Goal: Task Accomplishment & Management: Complete application form

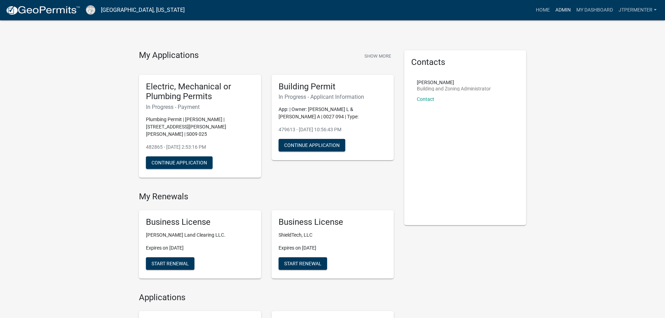
click at [563, 7] on link "Admin" at bounding box center [562, 9] width 21 height 13
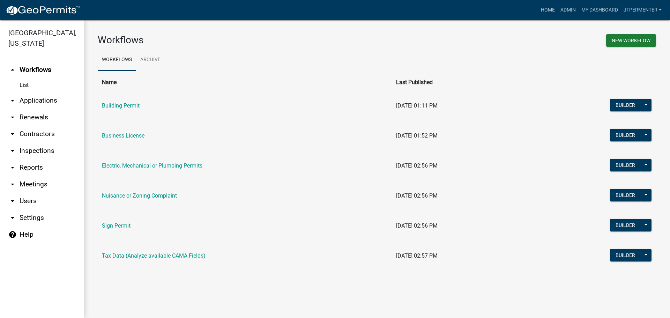
click at [35, 92] on link "arrow_drop_down Applications" at bounding box center [42, 100] width 84 height 17
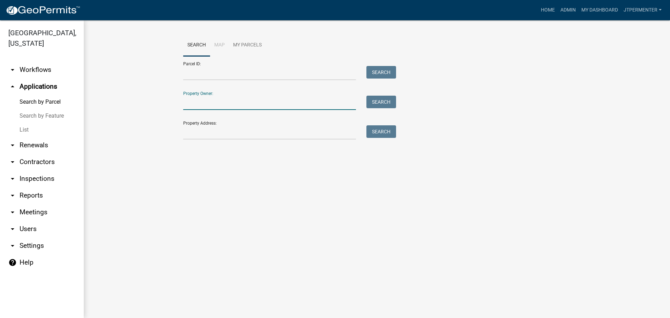
click at [193, 101] on input "Property Owner:" at bounding box center [269, 103] width 173 height 14
click at [380, 98] on button "Search" at bounding box center [381, 102] width 30 height 13
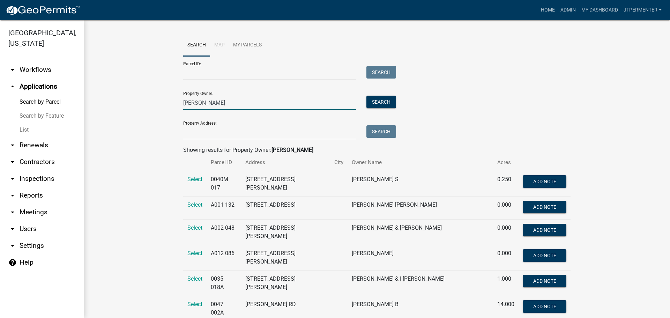
click at [197, 105] on input "rosa" at bounding box center [269, 103] width 173 height 14
type input "rosa flores"
click at [374, 101] on button "Search" at bounding box center [381, 102] width 30 height 13
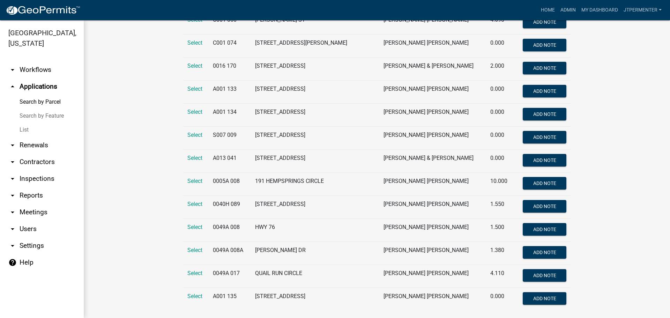
scroll to position [218, 0]
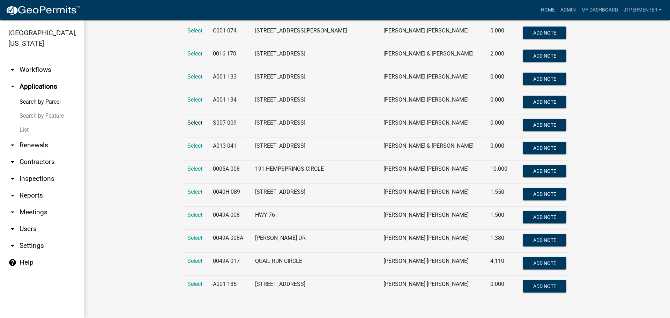
click at [195, 125] on span "Select" at bounding box center [194, 122] width 15 height 7
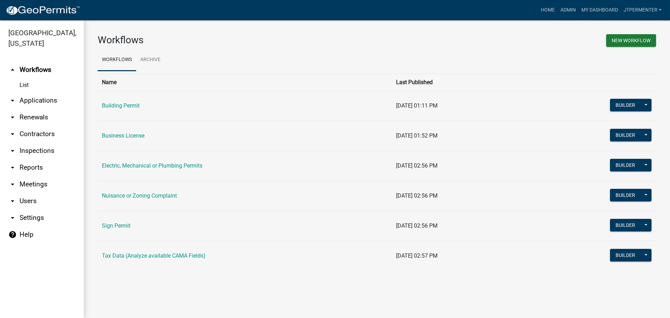
click at [136, 110] on td "Building Permit" at bounding box center [245, 106] width 294 height 30
click at [132, 107] on link "Building Permit" at bounding box center [121, 105] width 38 height 7
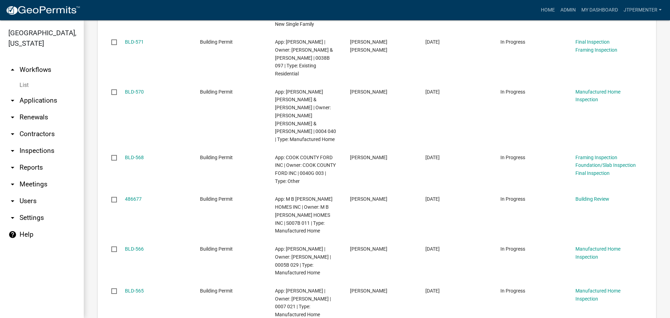
scroll to position [279, 0]
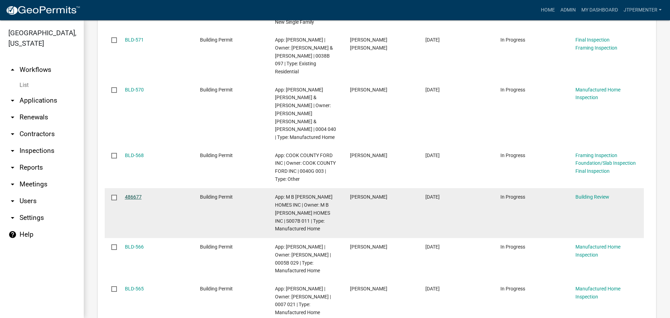
click at [135, 194] on link "486677" at bounding box center [133, 197] width 17 height 6
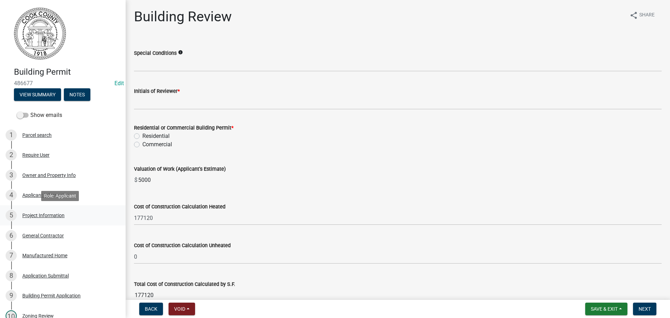
click at [39, 216] on div "Project Information" at bounding box center [43, 215] width 42 height 5
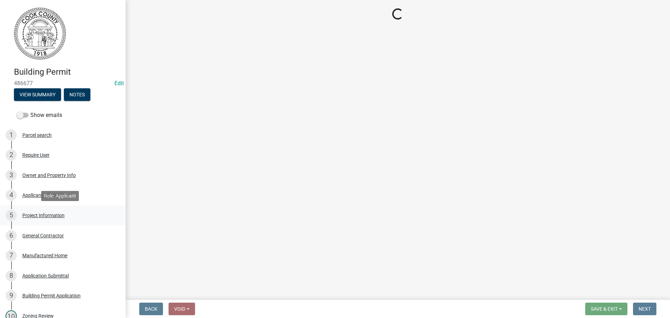
select select "00748aa1-56c2-4786-b7ff-9b3cb1d8d455"
select select "79978a8c-2f0d-41fd-bfd5-064ccd8e010f"
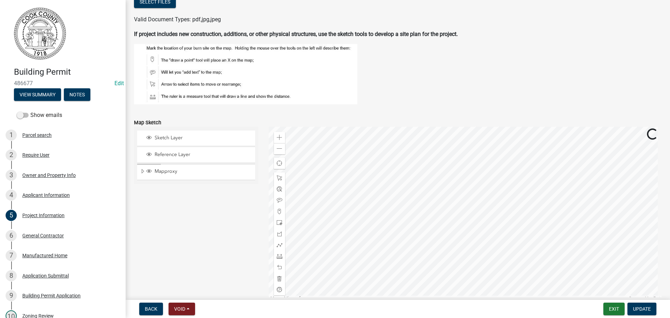
scroll to position [693, 0]
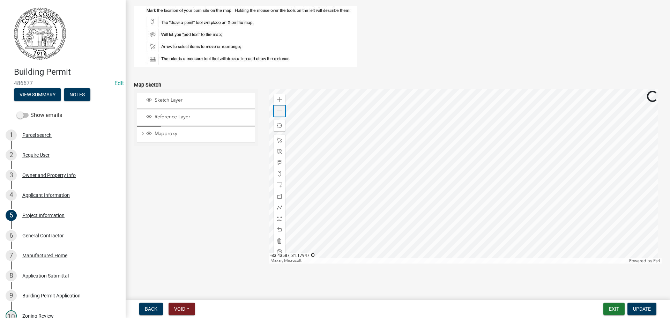
click at [281, 110] on div "Zoom out" at bounding box center [279, 110] width 11 height 11
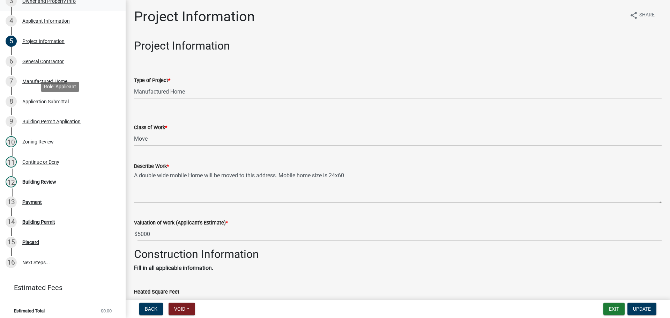
scroll to position [175, 0]
click at [41, 178] on div "12 Building Review" at bounding box center [60, 181] width 109 height 11
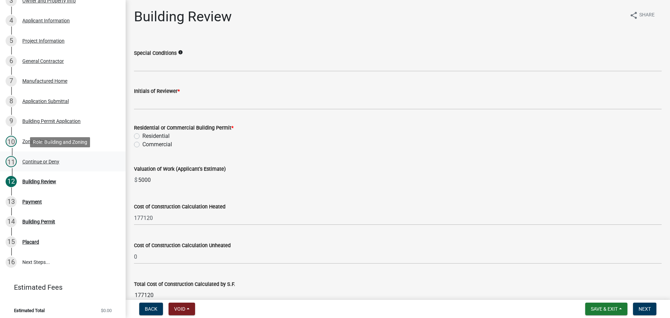
click at [43, 162] on div "Continue or Deny" at bounding box center [40, 161] width 37 height 5
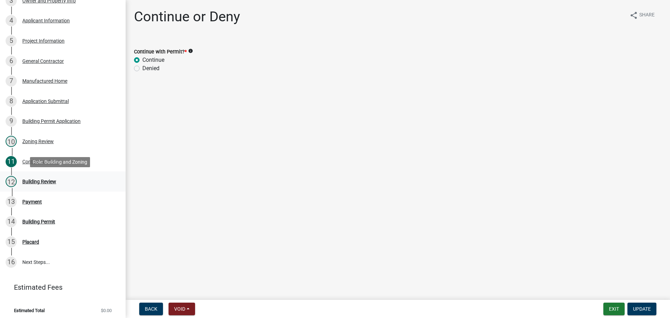
click at [32, 180] on div "Building Review" at bounding box center [39, 181] width 34 height 5
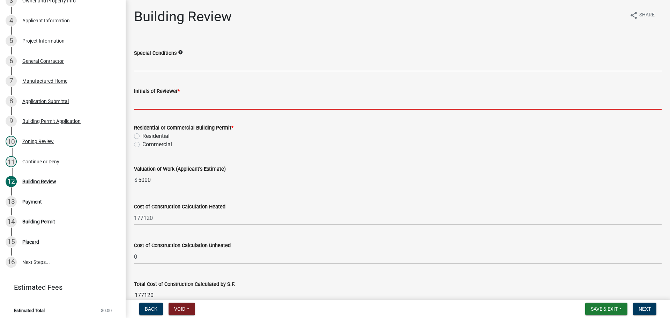
click at [184, 96] on input "Initials of Reviewer *" at bounding box center [398, 102] width 528 height 14
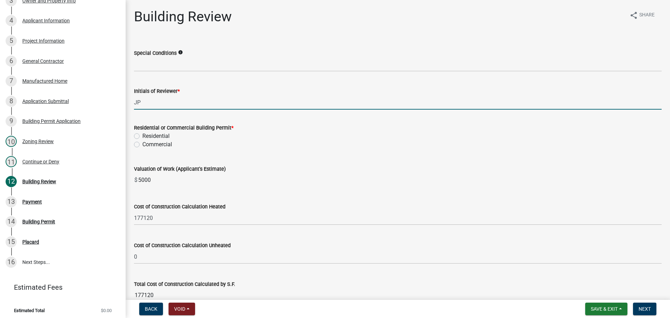
type input "JP"
click at [142, 138] on label "Residential" at bounding box center [155, 136] width 27 height 8
click at [142, 136] on input "Residential" at bounding box center [144, 134] width 5 height 5
radio input "true"
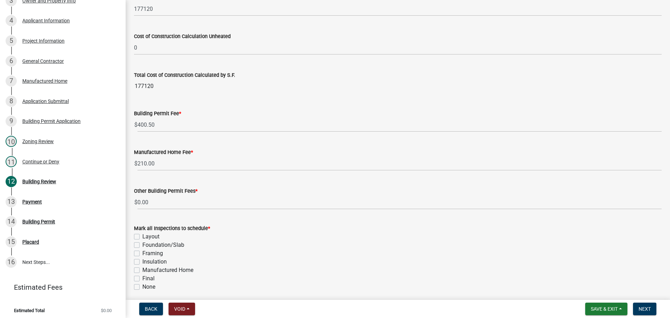
scroll to position [209, 0]
click at [137, 123] on span "$" at bounding box center [136, 124] width 4 height 14
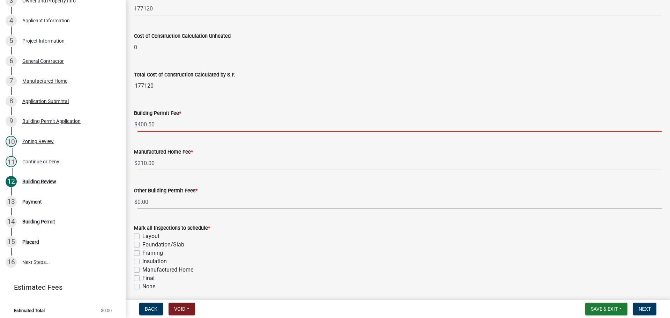
click at [139, 125] on input "400.50" at bounding box center [400, 124] width 524 height 14
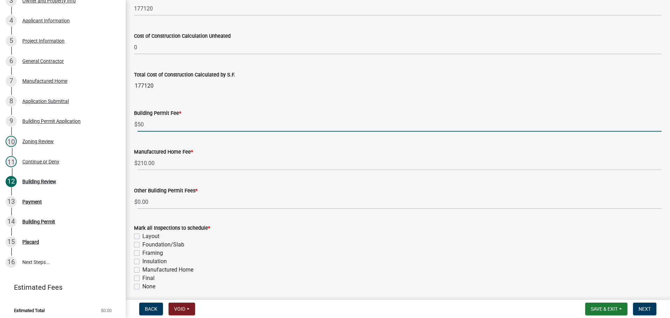
type input "0"
click at [142, 269] on label "Manufactured Home" at bounding box center [167, 270] width 51 height 8
click at [142, 269] on input "Manufactured Home" at bounding box center [144, 268] width 5 height 5
checkbox input "true"
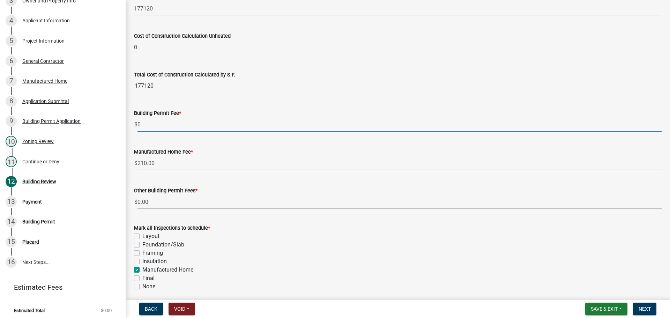
checkbox input "false"
checkbox input "true"
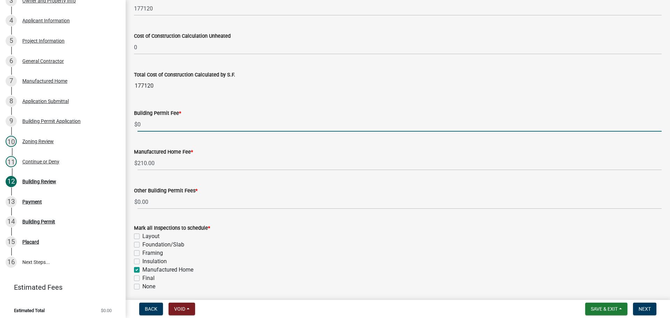
checkbox input "false"
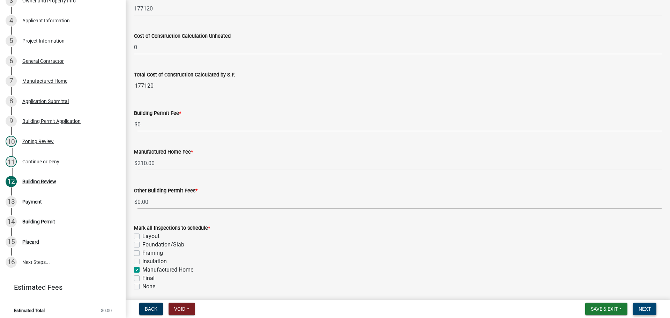
click at [652, 307] on button "Next" at bounding box center [644, 309] width 23 height 13
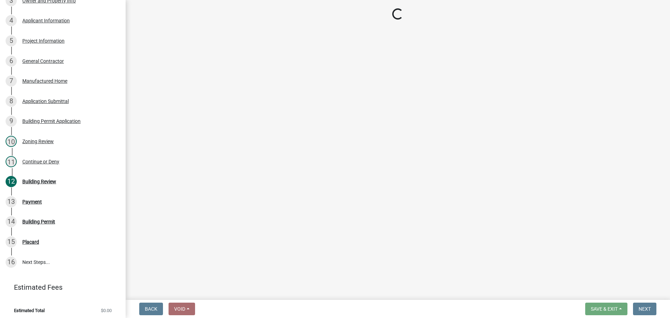
scroll to position [194, 0]
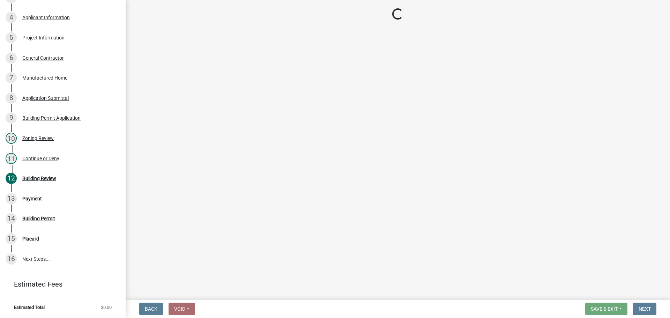
select select "3: 3"
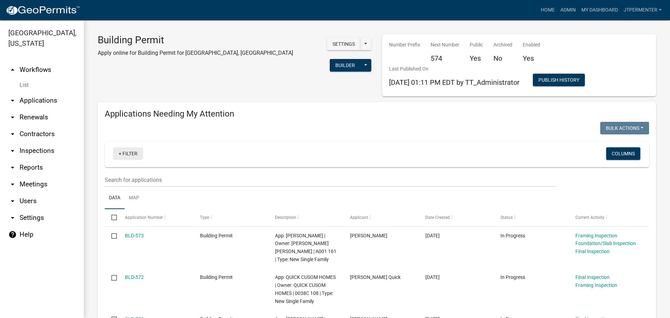
click at [133, 151] on link "+ Filter" at bounding box center [128, 153] width 30 height 13
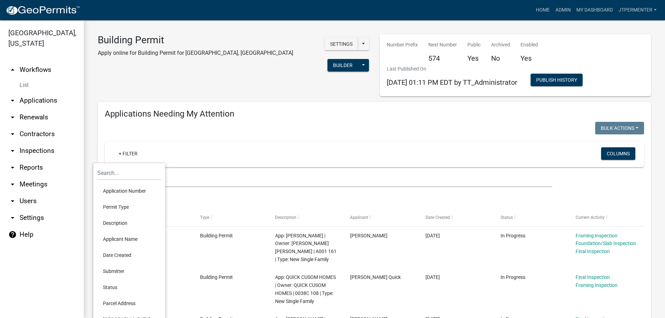
click at [120, 238] on li "Applicant Name" at bounding box center [129, 239] width 64 height 16
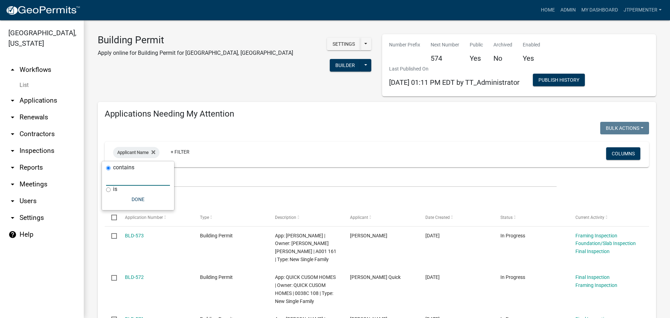
click at [134, 181] on input "text" at bounding box center [138, 178] width 64 height 14
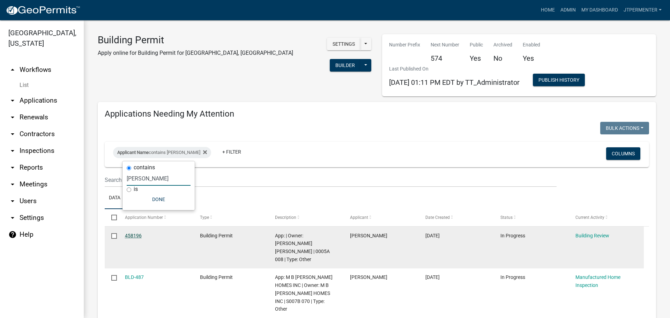
type input "rosa flores"
click at [140, 236] on link "458196" at bounding box center [133, 236] width 17 height 6
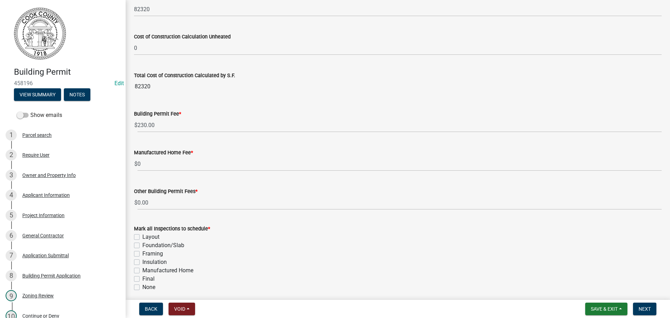
scroll to position [209, 0]
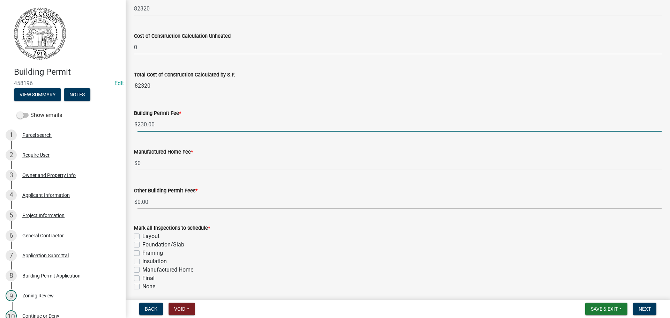
click at [139, 123] on input "230.00" at bounding box center [400, 124] width 524 height 14
type input "0"
click at [137, 165] on wm-data-entity-input-list "Special Conditions info Has to have its own septic and well, its own at least 1…" at bounding box center [398, 63] width 528 height 467
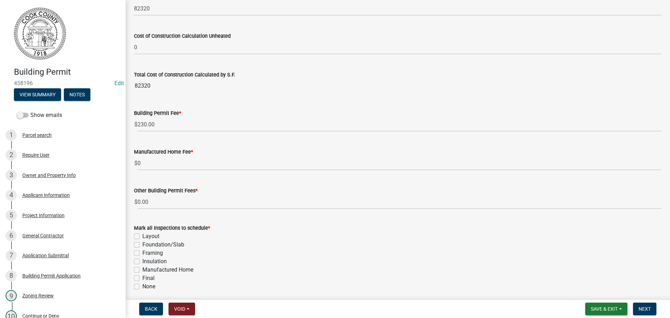
click at [136, 126] on span "$" at bounding box center [136, 124] width 4 height 14
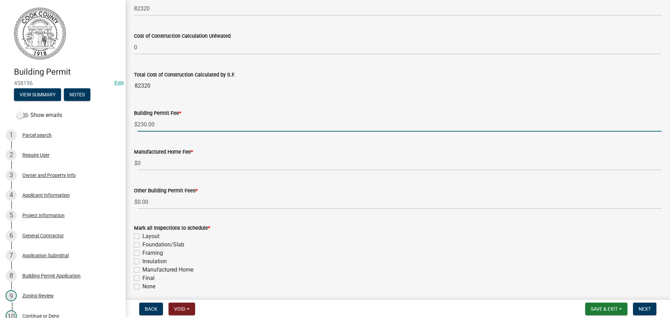
click at [139, 125] on input "230.00" at bounding box center [400, 124] width 524 height 14
type input "0"
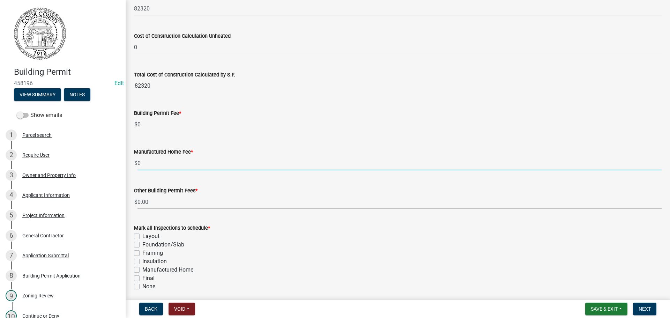
click at [139, 163] on input "0" at bounding box center [400, 163] width 524 height 14
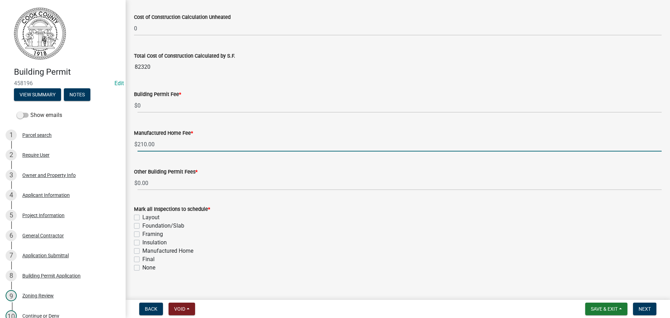
scroll to position [237, 0]
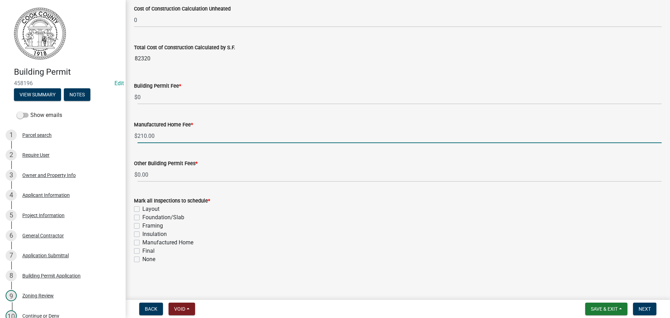
type input "210.00"
click at [142, 242] on label "Manufactured Home" at bounding box center [167, 242] width 51 height 8
click at [142, 242] on input "Manufactured Home" at bounding box center [144, 240] width 5 height 5
checkbox input "true"
checkbox input "false"
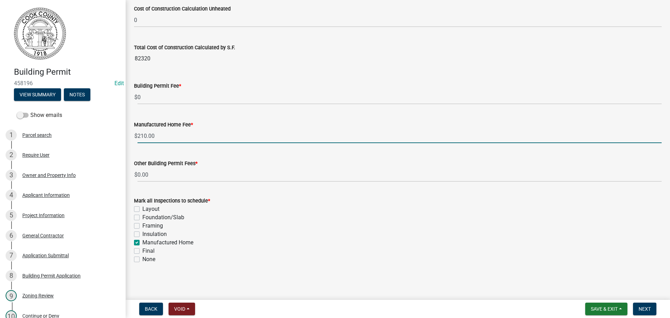
checkbox input "false"
checkbox input "true"
checkbox input "false"
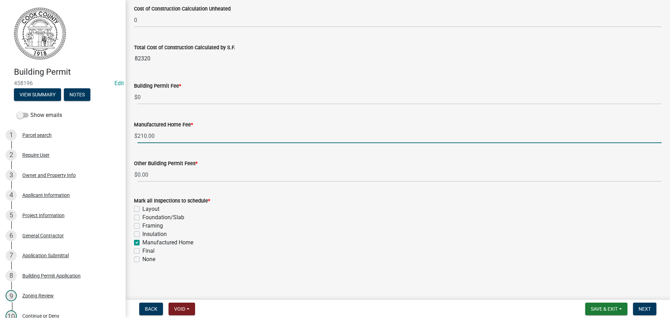
checkbox input "false"
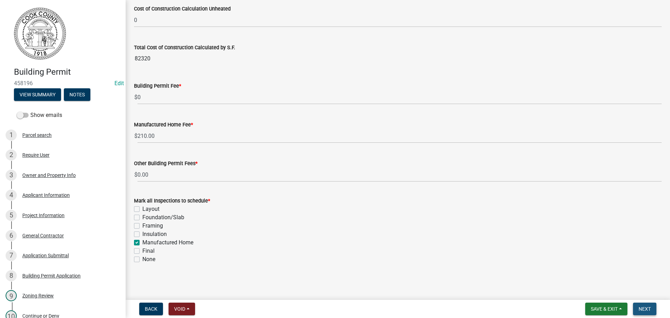
click at [648, 307] on span "Next" at bounding box center [645, 309] width 12 height 6
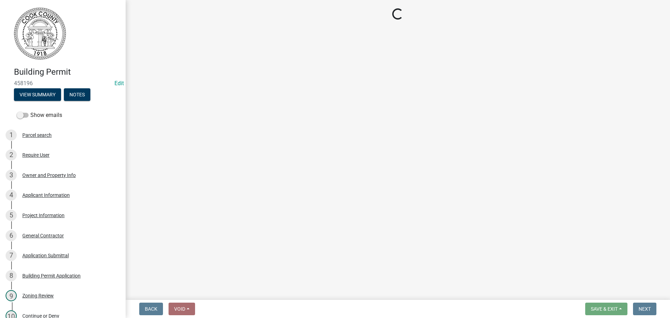
select select "3: 3"
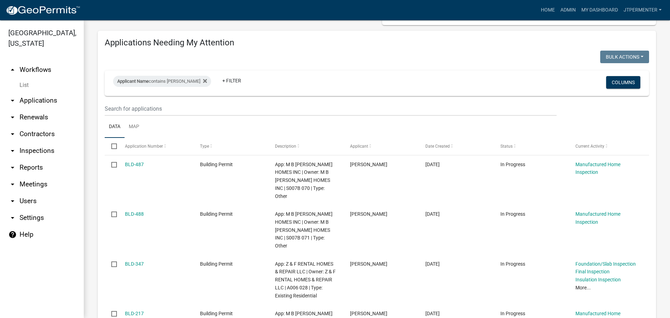
scroll to position [35, 0]
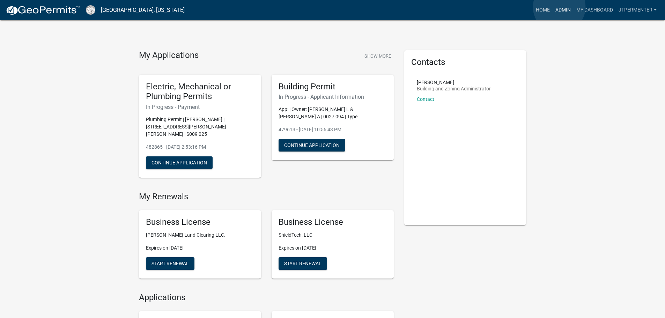
click at [559, 7] on link "Admin" at bounding box center [562, 9] width 21 height 13
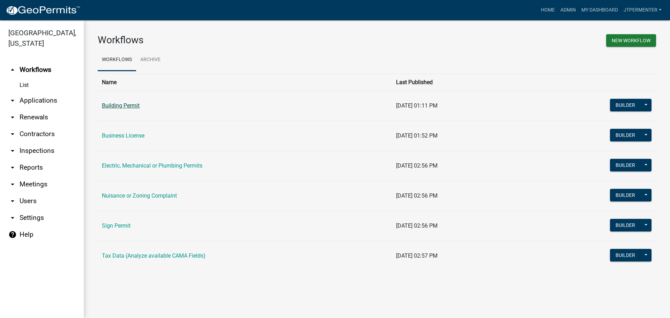
click at [133, 107] on link "Building Permit" at bounding box center [121, 105] width 38 height 7
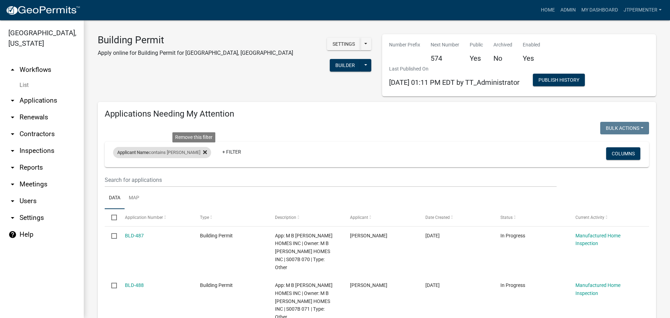
click at [203, 153] on icon at bounding box center [205, 152] width 4 height 6
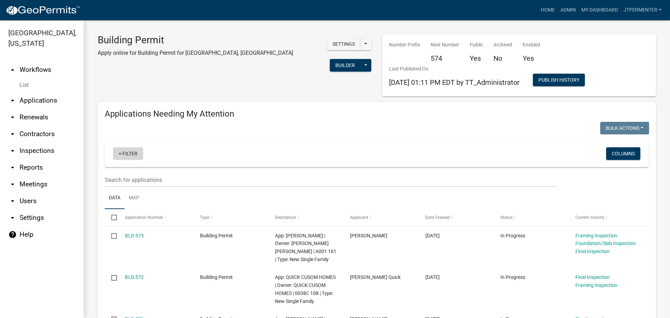
click at [129, 155] on link "+ Filter" at bounding box center [128, 153] width 30 height 13
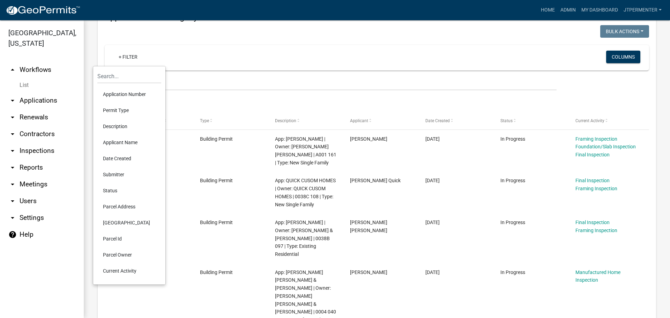
scroll to position [105, 0]
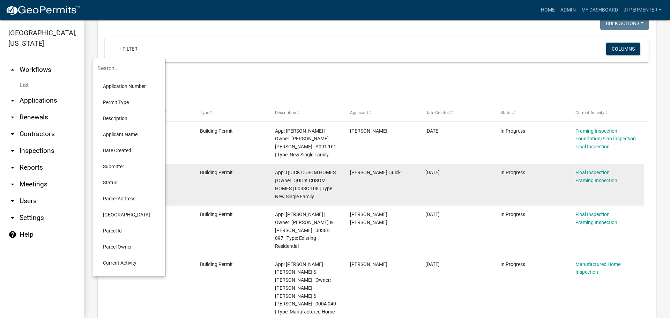
click at [119, 196] on li "Parcel Address" at bounding box center [129, 199] width 64 height 16
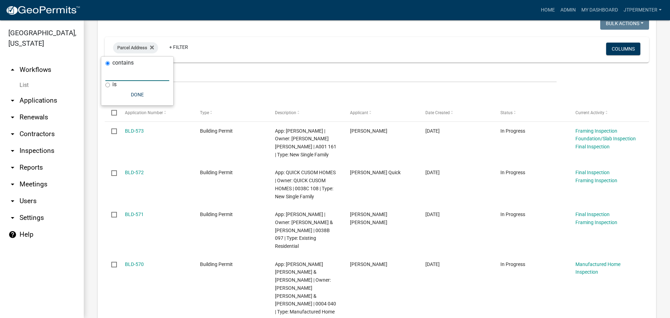
click at [121, 73] on input "text" at bounding box center [137, 74] width 64 height 14
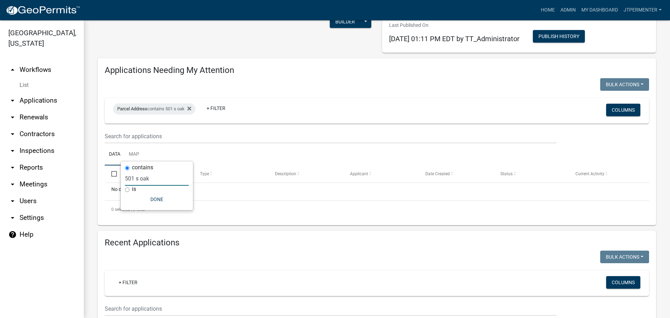
scroll to position [0, 0]
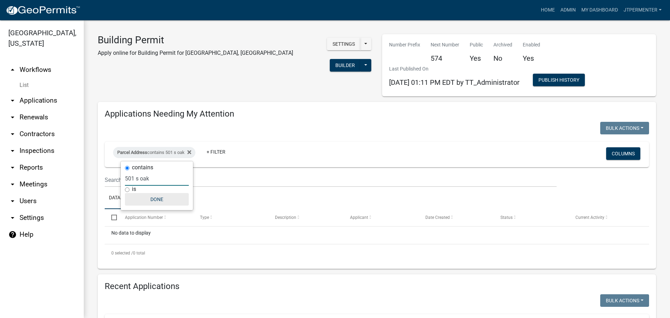
type input "501 s oak"
click at [153, 202] on button "Done" at bounding box center [157, 199] width 64 height 13
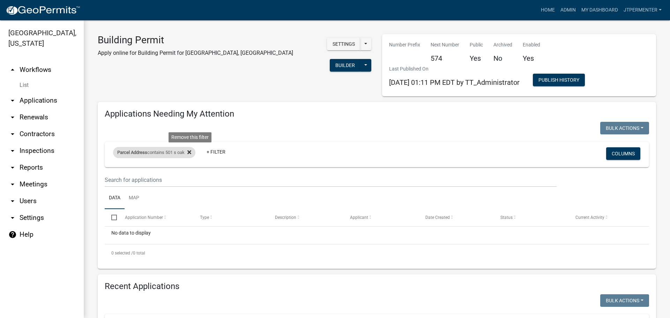
click at [191, 152] on icon at bounding box center [189, 152] width 4 height 4
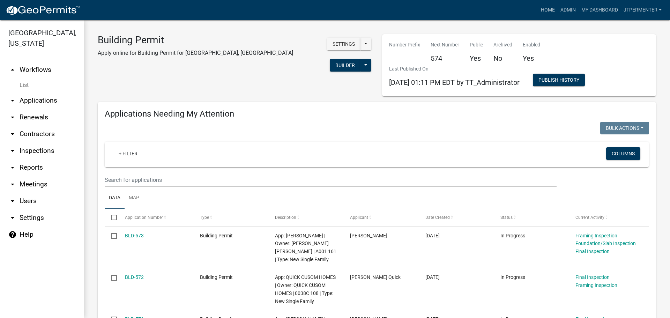
click at [48, 92] on link "arrow_drop_down Applications" at bounding box center [42, 100] width 84 height 17
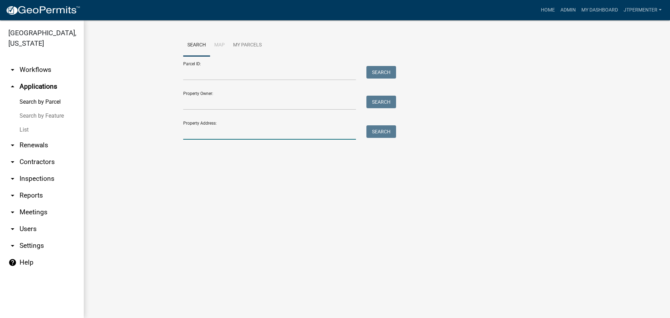
click at [195, 132] on input "Property Address:" at bounding box center [269, 132] width 173 height 14
type input "[STREET_ADDRESS]"
click at [384, 132] on button "Search" at bounding box center [381, 131] width 30 height 13
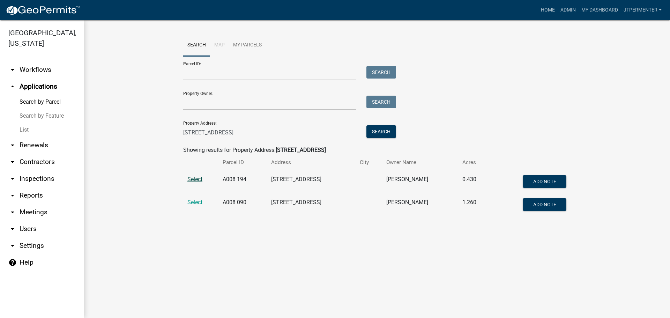
click at [194, 181] on span "Select" at bounding box center [194, 179] width 15 height 7
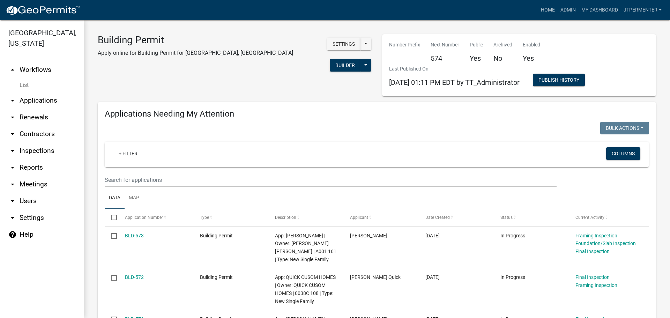
click at [50, 92] on link "arrow_drop_down Applications" at bounding box center [42, 100] width 84 height 17
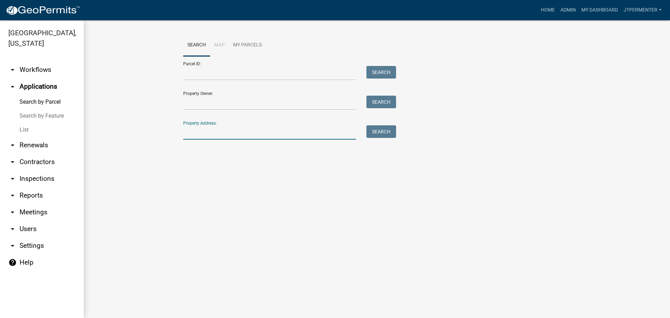
click at [195, 139] on input "Property Address:" at bounding box center [269, 132] width 173 height 14
type input "[STREET_ADDRESS]"
click at [374, 129] on button "Search" at bounding box center [381, 131] width 30 height 13
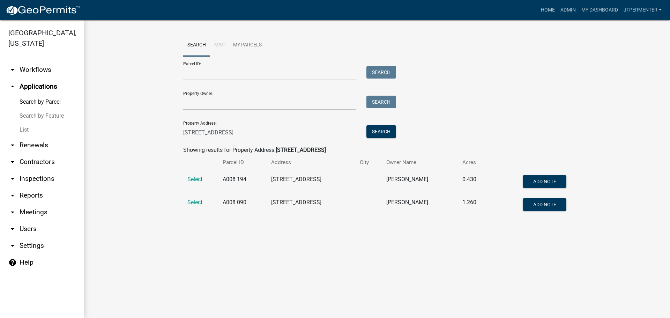
click at [187, 201] on td "Select" at bounding box center [200, 205] width 35 height 23
click at [196, 200] on span "Select" at bounding box center [194, 202] width 15 height 7
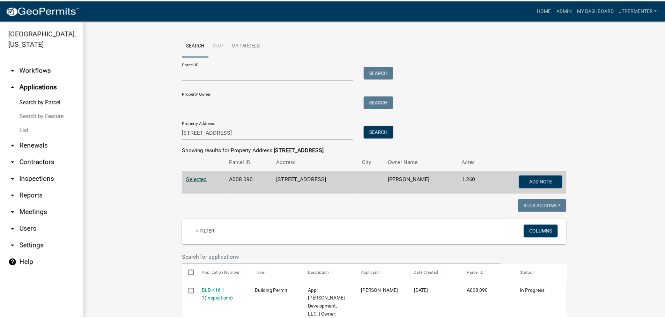
scroll to position [64, 0]
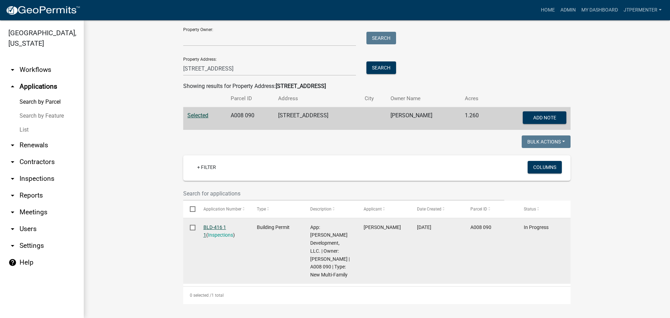
click at [220, 228] on link "BLD-416 1 1" at bounding box center [214, 231] width 23 height 14
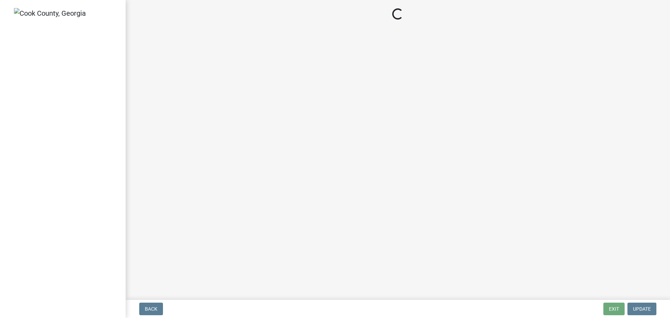
select select "99a32835-11ba-4368-9d1a-cbf1779c6d76"
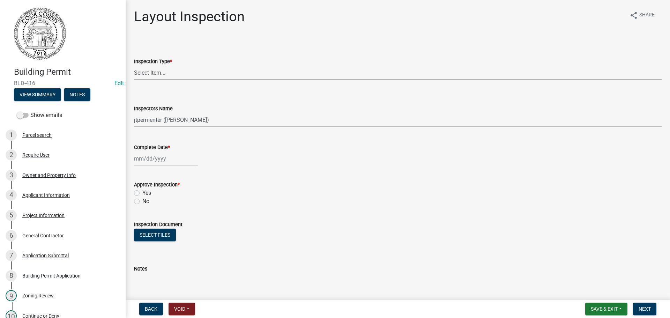
click at [161, 73] on select "Select Item... Layout" at bounding box center [398, 73] width 528 height 14
click at [134, 66] on select "Select Item... Layout" at bounding box center [398, 73] width 528 height 14
select select "b3f27bb8-8286-4154-a759-32389e4fc33c"
select select "10"
select select "2025"
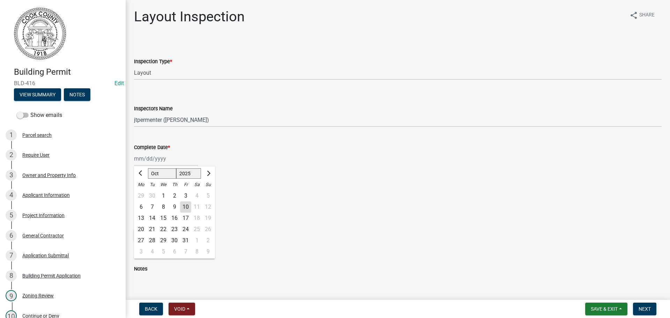
click at [141, 160] on div "[PERSON_NAME] Feb Mar Apr [PERSON_NAME][DATE] Oct Nov [DATE] 1526 1527 1528 152…" at bounding box center [166, 158] width 64 height 14
click at [185, 205] on div "10" at bounding box center [185, 206] width 11 height 11
type input "[DATE]"
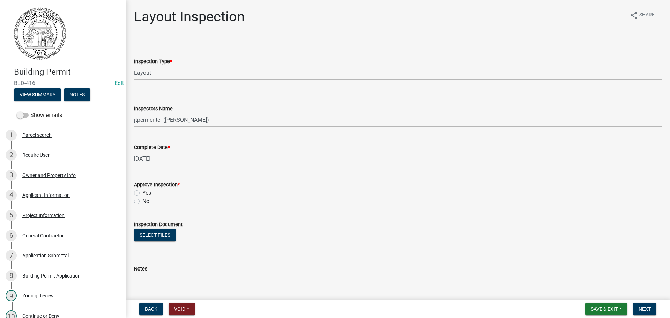
click at [142, 192] on label "Yes" at bounding box center [146, 193] width 9 height 8
click at [142, 192] on input "Yes" at bounding box center [144, 191] width 5 height 5
radio input "true"
click at [645, 311] on button "Next" at bounding box center [644, 309] width 23 height 13
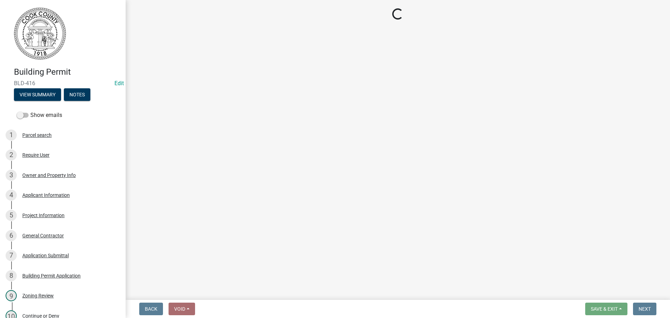
select select "99a32835-11ba-4368-9d1a-cbf1779c6d76"
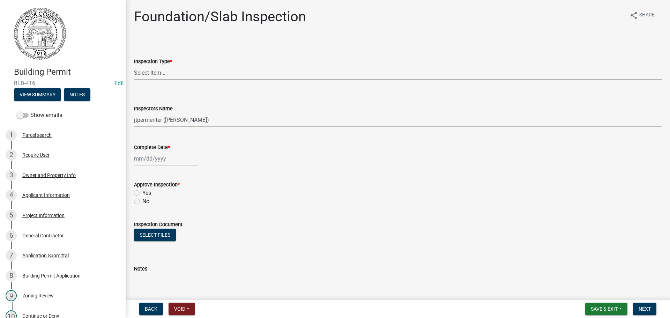
click at [156, 71] on select "Select Item... Foundation/Slab" at bounding box center [398, 73] width 528 height 14
click at [134, 66] on select "Select Item... Foundation/Slab" at bounding box center [398, 73] width 528 height 14
select select "5b4e48f7-bf9b-44aa-b593-ef1ddec5d2ff"
select select "10"
select select "2025"
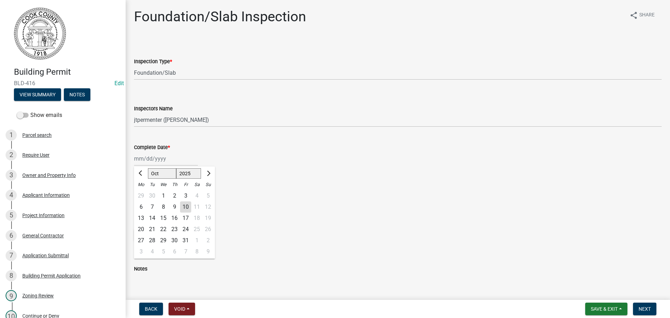
click at [152, 158] on div "[PERSON_NAME] Feb Mar Apr [PERSON_NAME][DATE] Oct Nov [DATE] 1526 1527 1528 152…" at bounding box center [166, 158] width 64 height 14
click at [190, 207] on div "10" at bounding box center [185, 206] width 11 height 11
type input "[DATE]"
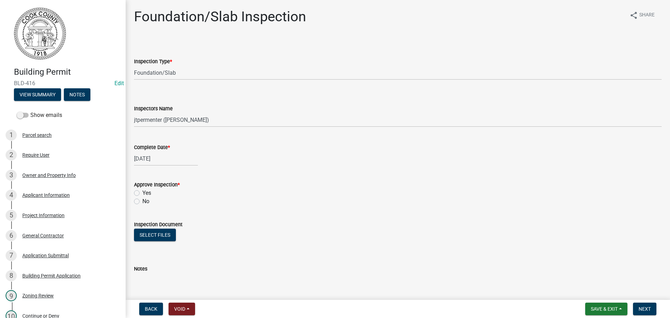
click at [142, 192] on label "Yes" at bounding box center [146, 193] width 9 height 8
click at [142, 192] on input "Yes" at bounding box center [144, 191] width 5 height 5
radio input "true"
click at [641, 305] on button "Next" at bounding box center [644, 309] width 23 height 13
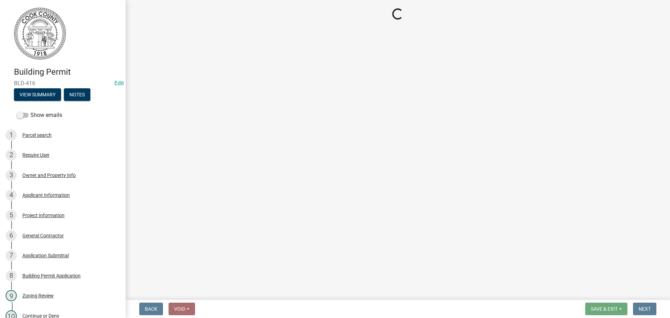
select select "99a32835-11ba-4368-9d1a-cbf1779c6d76"
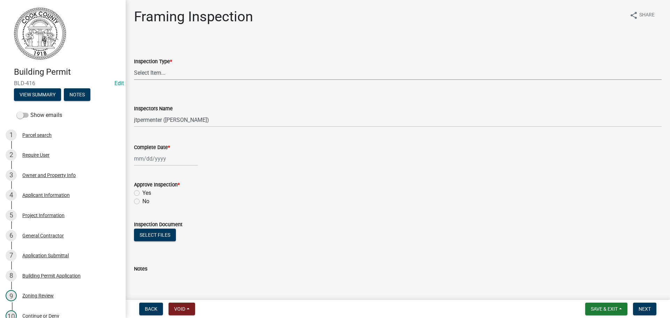
click at [142, 74] on select "Select Item... Framing" at bounding box center [398, 73] width 528 height 14
click at [134, 66] on select "Select Item... Framing" at bounding box center [398, 73] width 528 height 14
select select "d18fb67b-29b7-46e0-b188-58df5fb9e3f3"
click at [161, 159] on div at bounding box center [166, 158] width 64 height 14
select select "10"
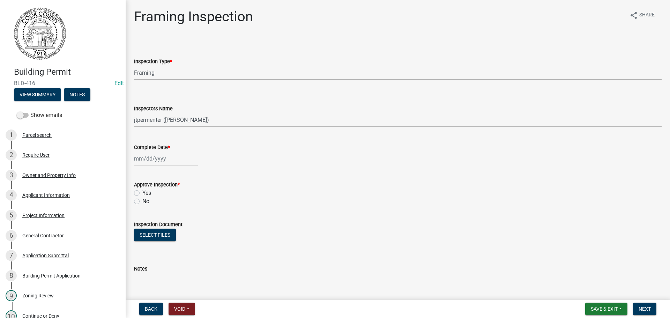
select select "2025"
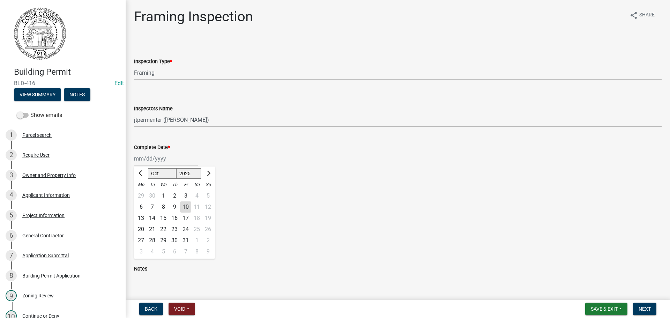
click at [190, 207] on div "10" at bounding box center [185, 206] width 11 height 11
type input "[DATE]"
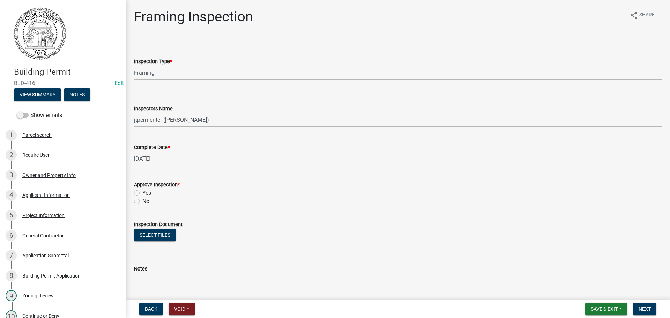
click at [142, 191] on label "Yes" at bounding box center [146, 193] width 9 height 8
click at [142, 191] on input "Yes" at bounding box center [144, 191] width 5 height 5
radio input "true"
click at [651, 304] on button "Next" at bounding box center [644, 309] width 23 height 13
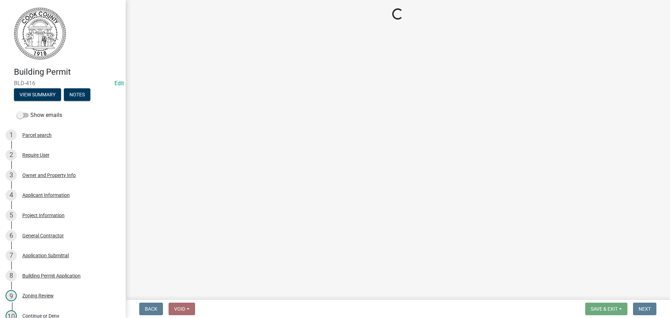
select select "99a32835-11ba-4368-9d1a-cbf1779c6d76"
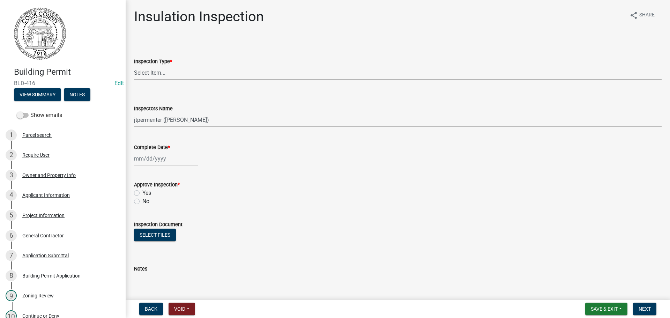
click at [145, 67] on select "Select Item... Insulation" at bounding box center [398, 73] width 528 height 14
click at [134, 66] on select "Select Item... Insulation" at bounding box center [398, 73] width 528 height 14
select select "726a448b-c2a8-4304-905c-0d75b259ca18"
click at [156, 156] on div at bounding box center [166, 158] width 64 height 14
select select "10"
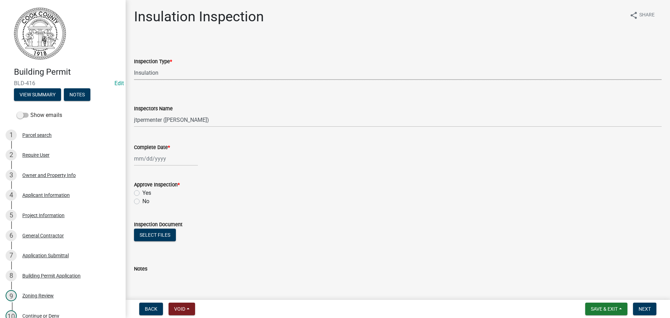
select select "2025"
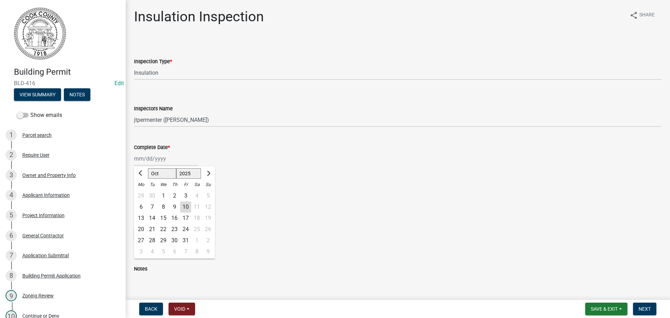
click at [191, 208] on div "10" at bounding box center [185, 206] width 11 height 11
type input "[DATE]"
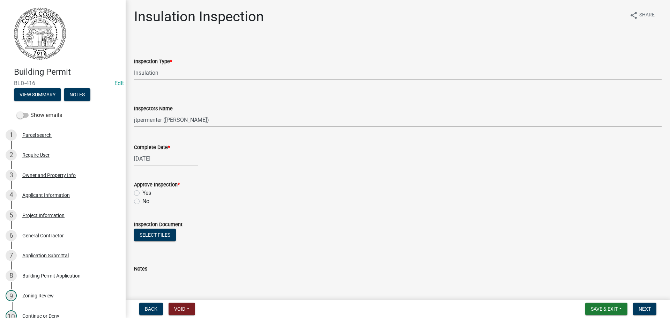
click at [142, 194] on label "Yes" at bounding box center [146, 193] width 9 height 8
click at [142, 193] on input "Yes" at bounding box center [144, 191] width 5 height 5
radio input "true"
click at [644, 308] on span "Next" at bounding box center [645, 309] width 12 height 6
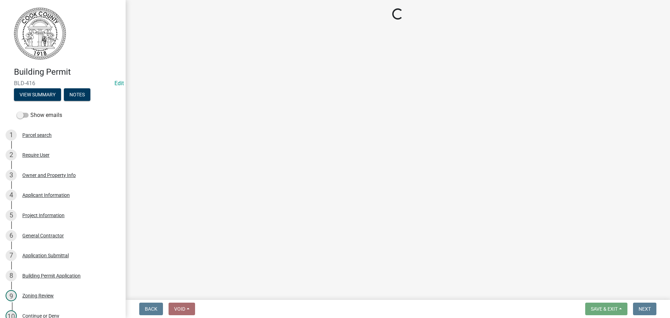
select select "99a32835-11ba-4368-9d1a-cbf1779c6d76"
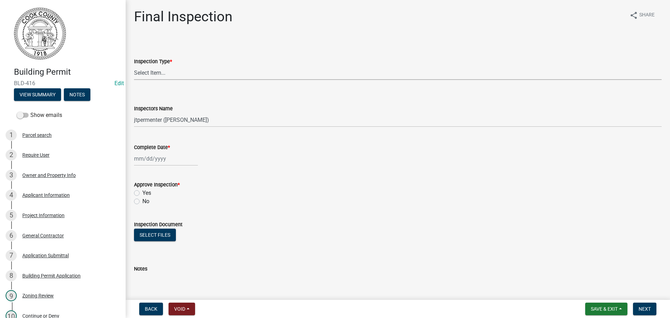
click at [167, 69] on select "Select Item... Final" at bounding box center [398, 73] width 528 height 14
click at [134, 66] on select "Select Item... Final" at bounding box center [398, 73] width 528 height 14
select select "5a827310-1605-4b3d-aef3-9152039cbd08"
click at [148, 155] on div at bounding box center [166, 158] width 64 height 14
select select "10"
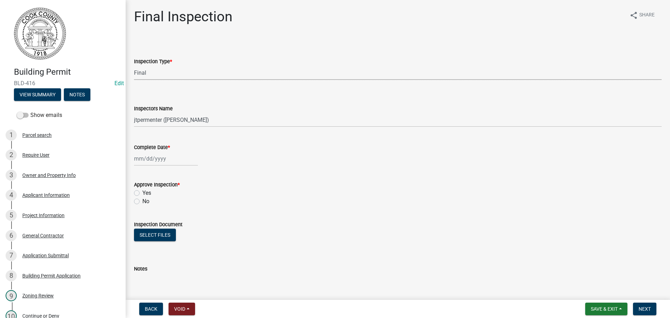
select select "2025"
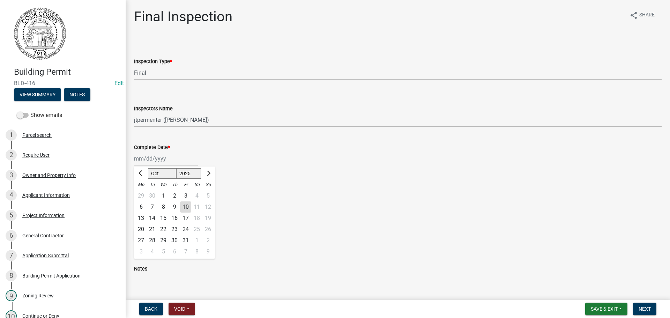
click at [185, 206] on div "10" at bounding box center [185, 206] width 11 height 11
type input "[DATE]"
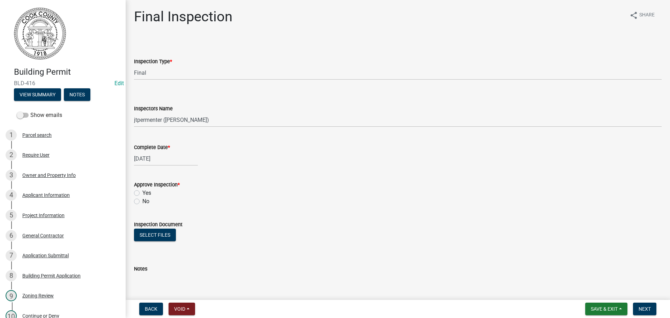
click at [142, 193] on label "Yes" at bounding box center [146, 193] width 9 height 8
click at [142, 193] on input "Yes" at bounding box center [144, 191] width 5 height 5
radio input "true"
click at [642, 309] on span "Next" at bounding box center [645, 309] width 12 height 6
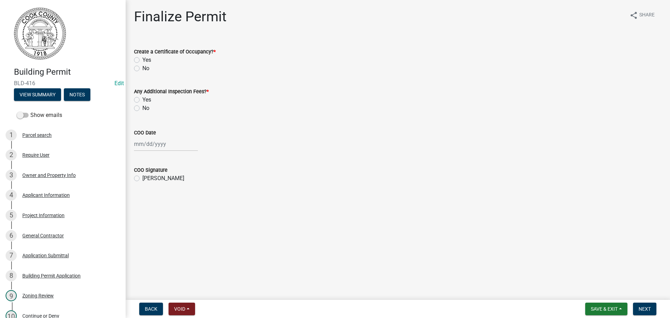
click at [142, 60] on label "Yes" at bounding box center [146, 60] width 9 height 8
click at [142, 60] on input "Yes" at bounding box center [144, 58] width 5 height 5
radio input "true"
click at [142, 108] on label "No" at bounding box center [145, 108] width 7 height 8
click at [142, 108] on input "No" at bounding box center [144, 106] width 5 height 5
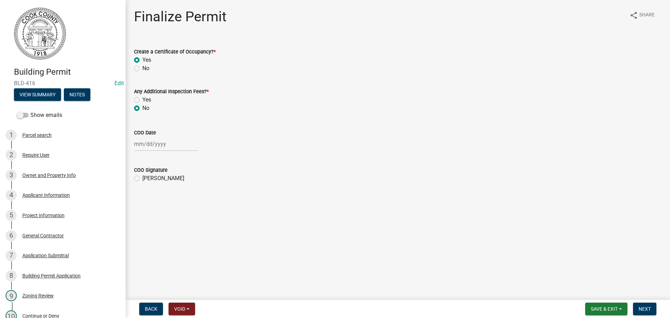
radio input "true"
select select "10"
select select "2025"
click at [155, 149] on div "[PERSON_NAME] Feb Mar Apr [PERSON_NAME][DATE] Oct Nov [DATE] 1526 1527 1528 152…" at bounding box center [166, 144] width 64 height 14
click at [185, 192] on div "10" at bounding box center [185, 192] width 11 height 11
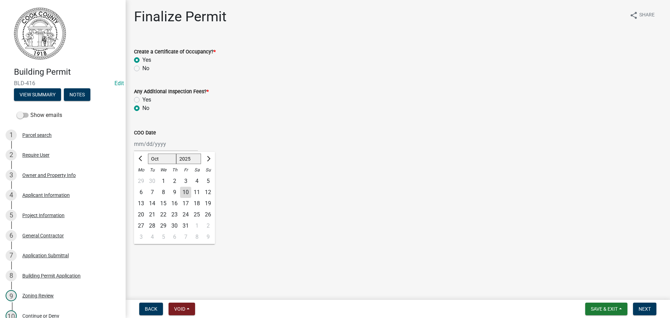
type input "[DATE]"
click at [142, 179] on label "[PERSON_NAME]" at bounding box center [163, 178] width 42 height 8
click at [142, 179] on input "[PERSON_NAME]" at bounding box center [144, 176] width 5 height 5
radio input "true"
click at [652, 306] on button "Next" at bounding box center [644, 309] width 23 height 13
